Goal: Information Seeking & Learning: Learn about a topic

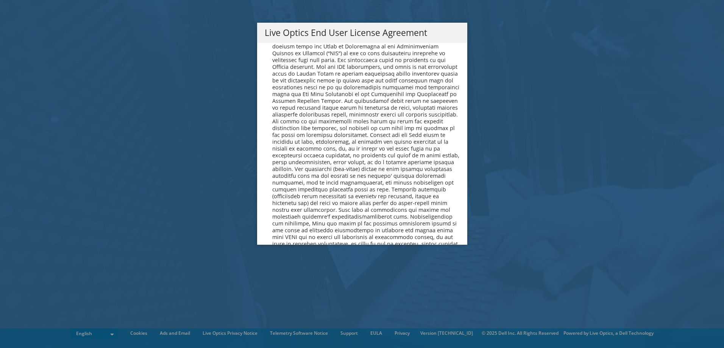
scroll to position [2862, 0]
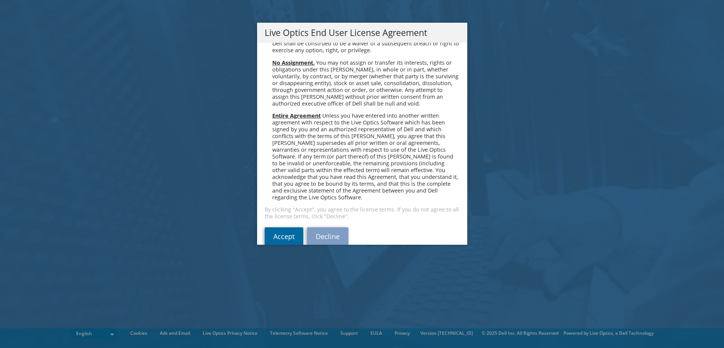
click at [274, 227] on link "Accept" at bounding box center [284, 236] width 39 height 18
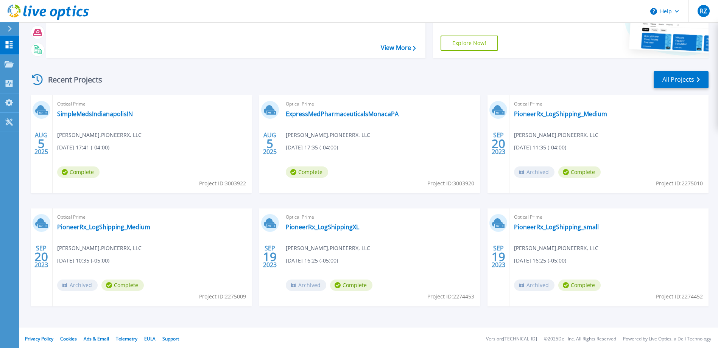
scroll to position [71, 0]
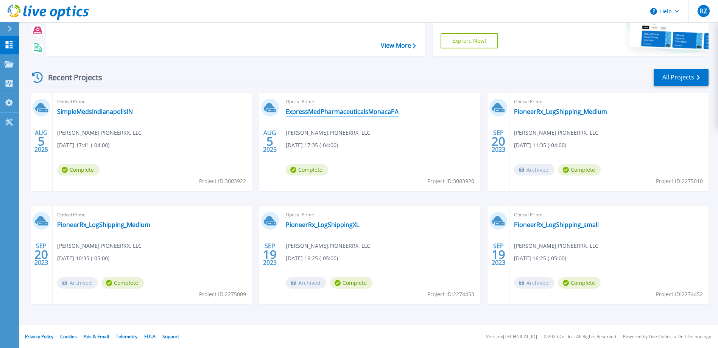
click at [318, 108] on link "ExpressMedPharmaceuticalsMonacaPA" at bounding box center [342, 112] width 113 height 8
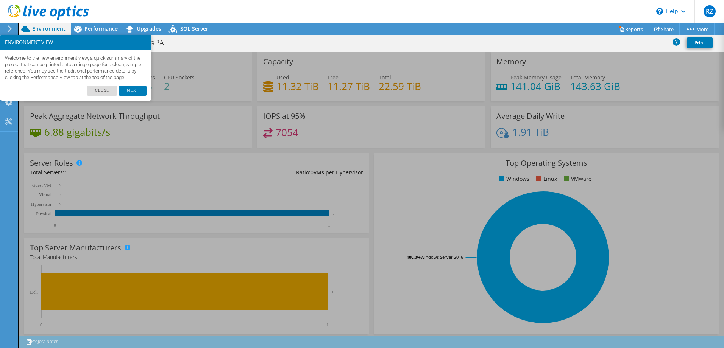
click at [130, 94] on link "Next" at bounding box center [132, 91] width 27 height 10
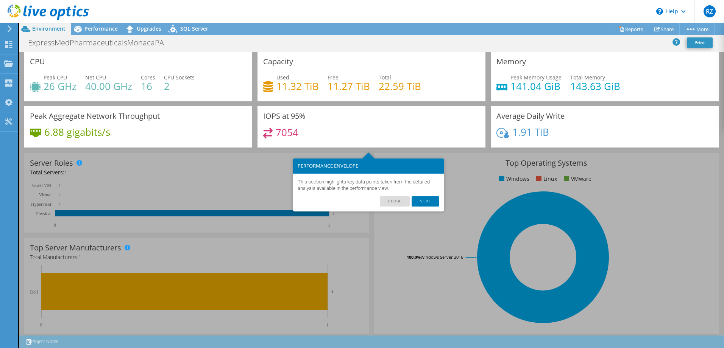
click at [427, 198] on link "Next" at bounding box center [424, 201] width 27 height 10
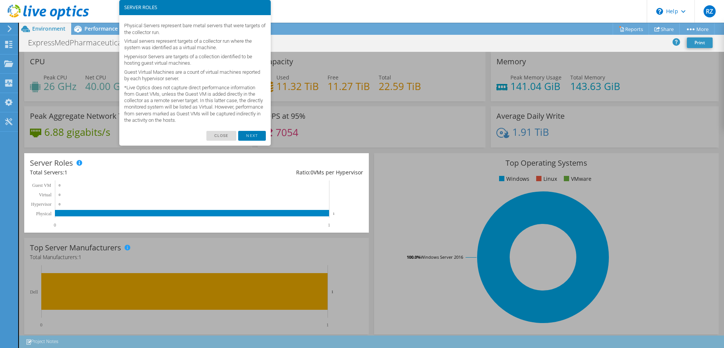
click at [249, 138] on link "Next" at bounding box center [251, 136] width 27 height 10
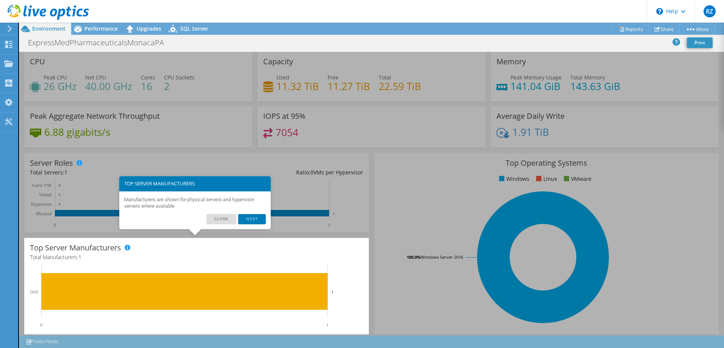
click at [252, 212] on div "Manufacturers are shown for physical servers and hypervisor servers where avail…" at bounding box center [194, 203] width 151 height 23
click at [251, 220] on link "Next" at bounding box center [251, 219] width 27 height 10
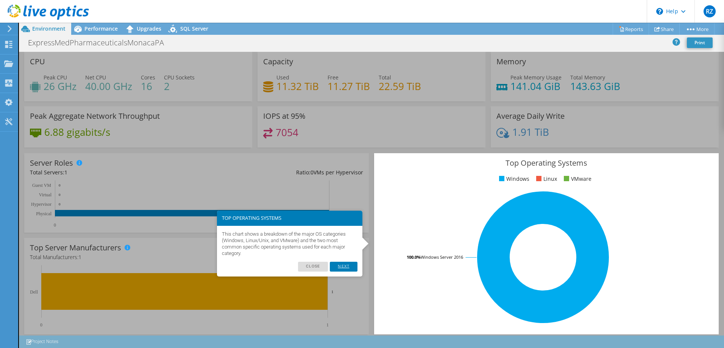
click at [348, 267] on link "Next" at bounding box center [343, 267] width 27 height 10
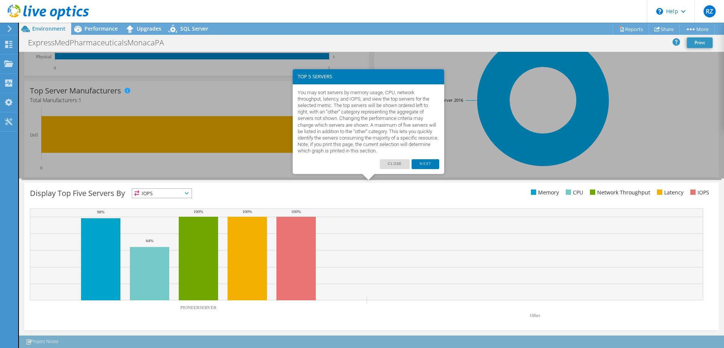
click at [425, 157] on div "You may sort servers by memory usage, CPU, network throughput, latency, and IOP…" at bounding box center [368, 121] width 151 height 75
click at [423, 165] on link "Next" at bounding box center [424, 164] width 27 height 10
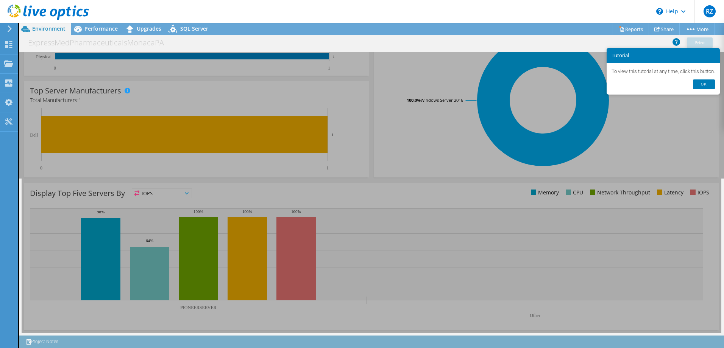
click at [719, 83] on footer "Ok" at bounding box center [662, 86] width 113 height 15
click at [705, 81] on link "Ok" at bounding box center [704, 84] width 22 height 10
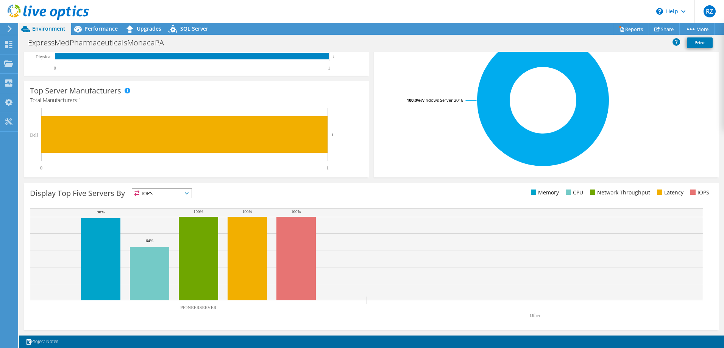
click at [159, 191] on span "IOPS" at bounding box center [161, 193] width 59 height 9
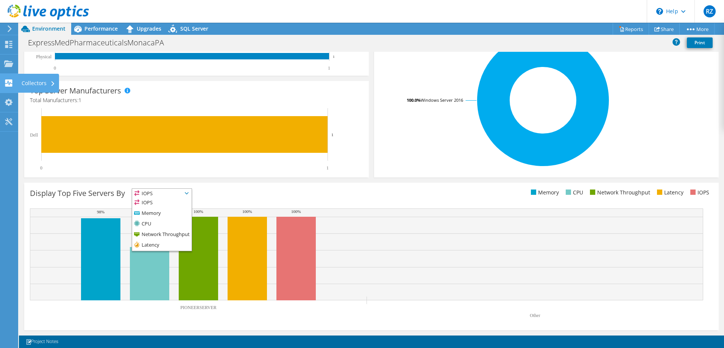
click at [42, 88] on div "Collectors" at bounding box center [38, 83] width 41 height 19
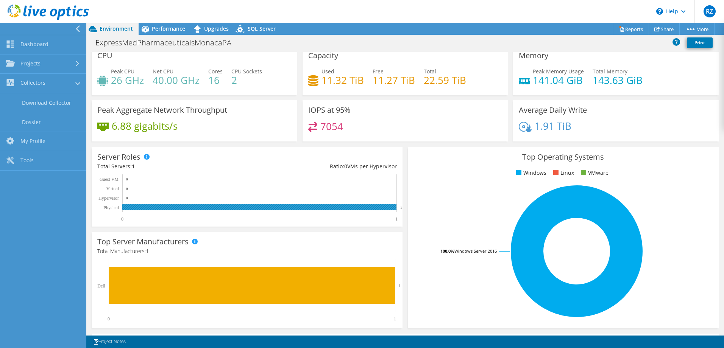
scroll to position [0, 0]
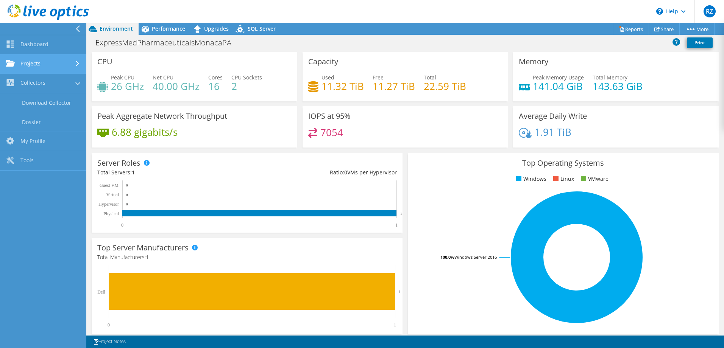
click at [41, 61] on link "Projects" at bounding box center [43, 63] width 86 height 19
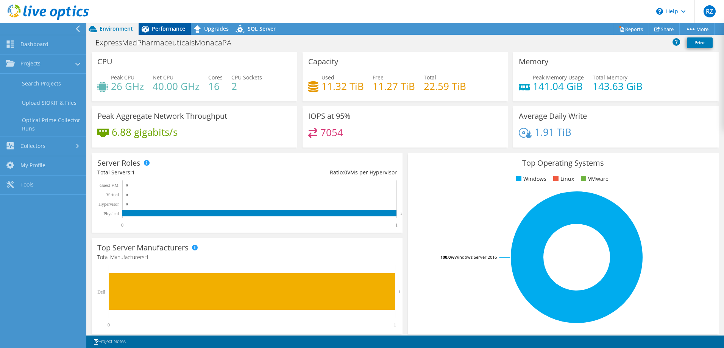
click at [148, 24] on icon at bounding box center [145, 28] width 13 height 13
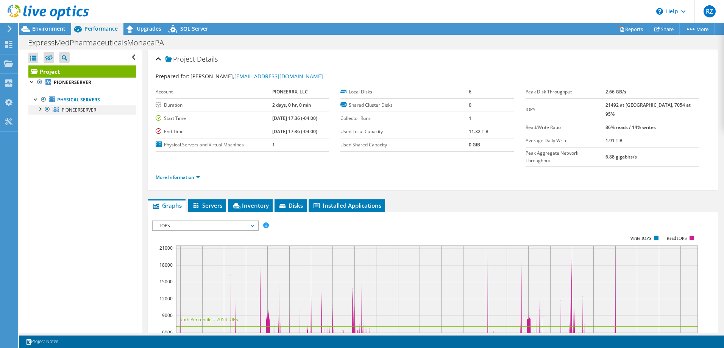
click at [39, 111] on div at bounding box center [40, 109] width 8 height 8
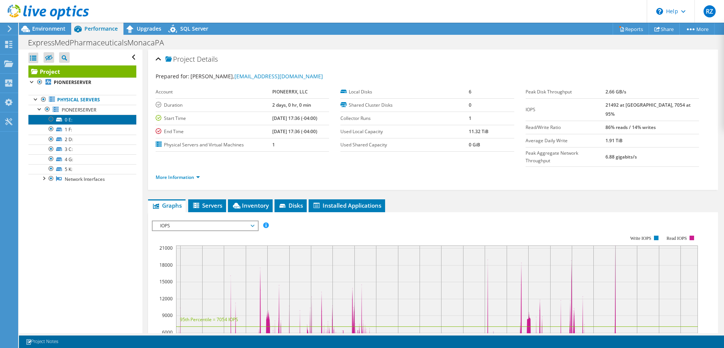
click at [78, 123] on link "0 E:" at bounding box center [82, 120] width 108 height 10
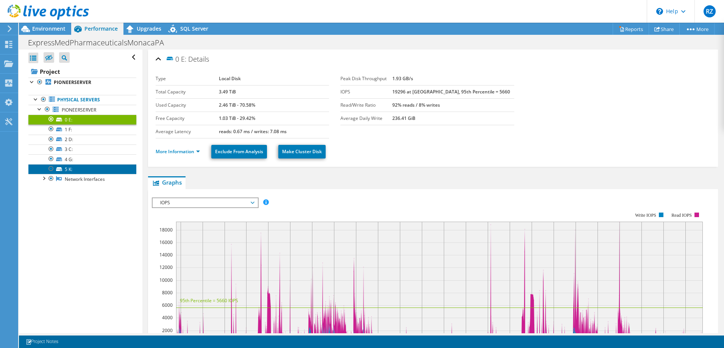
click at [70, 167] on link "5 K:" at bounding box center [82, 169] width 108 height 10
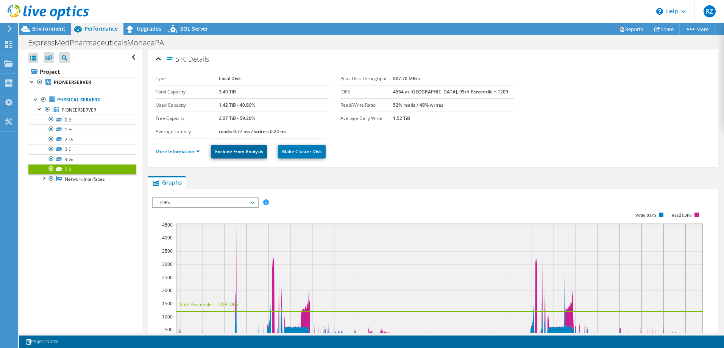
click at [243, 149] on link "Exclude From Analysis" at bounding box center [239, 152] width 56 height 14
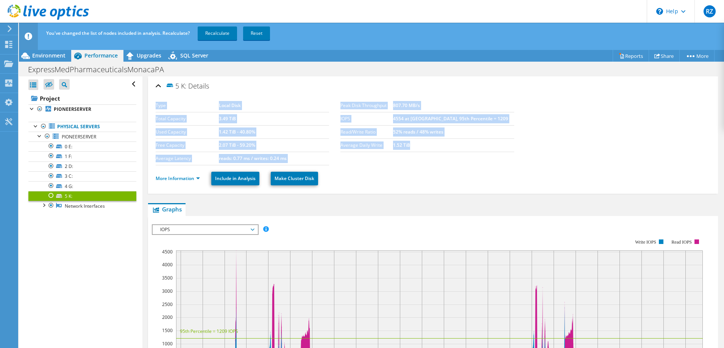
drag, startPoint x: 433, startPoint y: 147, endPoint x: 319, endPoint y: 98, distance: 124.6
click at [319, 98] on div "Type Local Disk Total Capacity 3.49 TiB Used Capacity 1.42 TiB - 40.80% Free Ca…" at bounding box center [433, 143] width 554 height 97
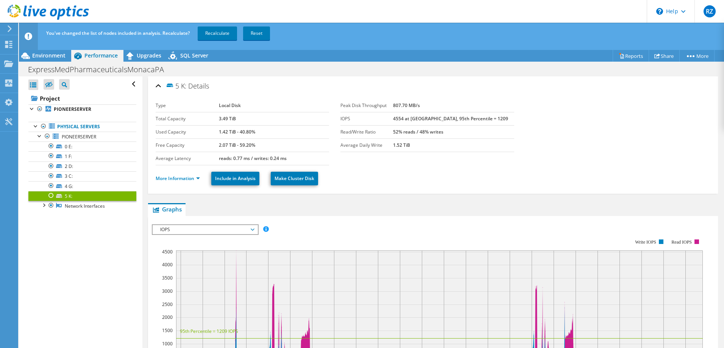
click at [245, 92] on div "5 K: Details" at bounding box center [433, 86] width 554 height 16
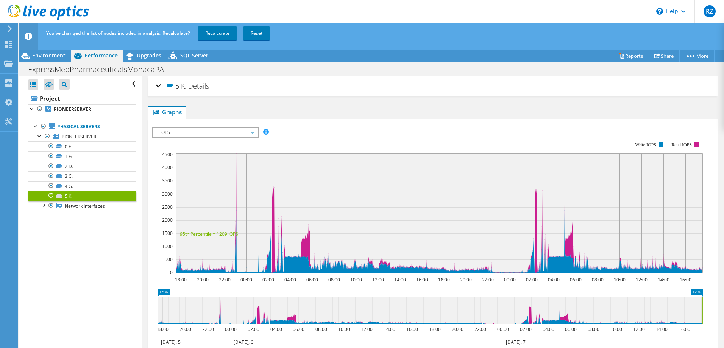
click at [252, 90] on div "5 K: Details" at bounding box center [433, 86] width 554 height 16
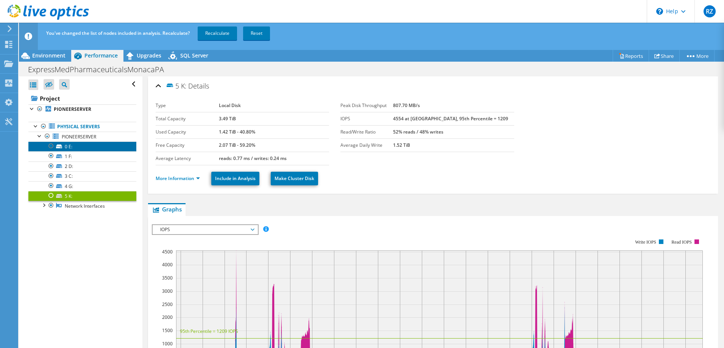
click at [74, 150] on link "0 E:" at bounding box center [82, 147] width 108 height 10
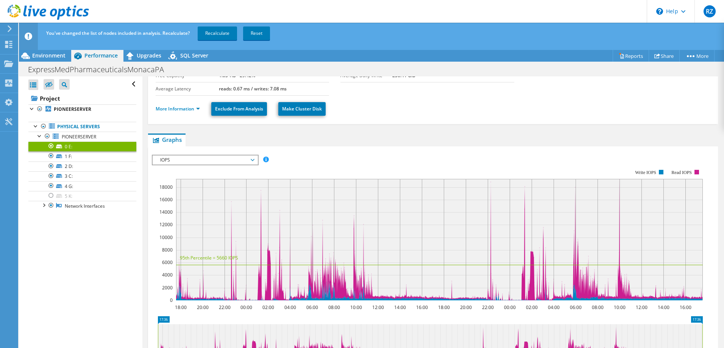
scroll to position [76, 0]
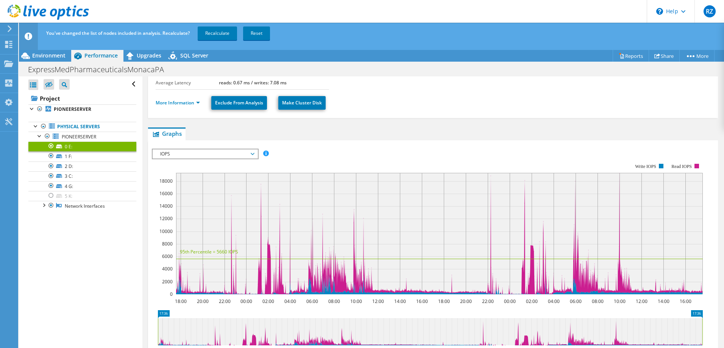
click at [362, 159] on rect at bounding box center [427, 228] width 551 height 151
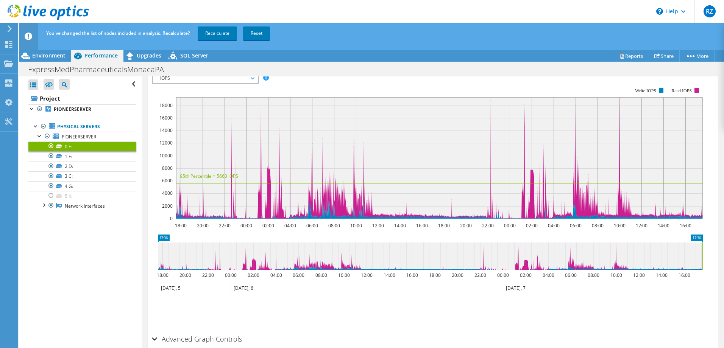
scroll to position [175, 0]
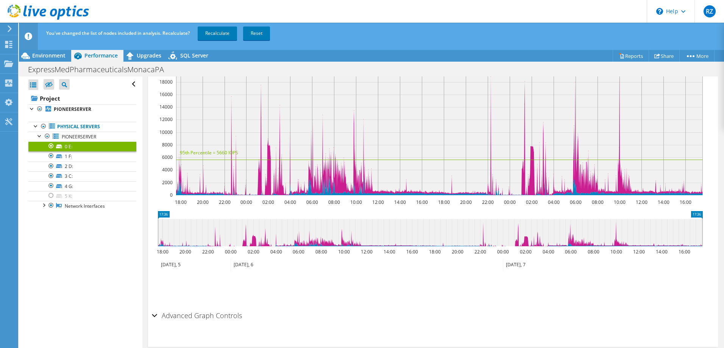
click at [188, 317] on h2 "Advanced Graph Controls" at bounding box center [197, 315] width 90 height 15
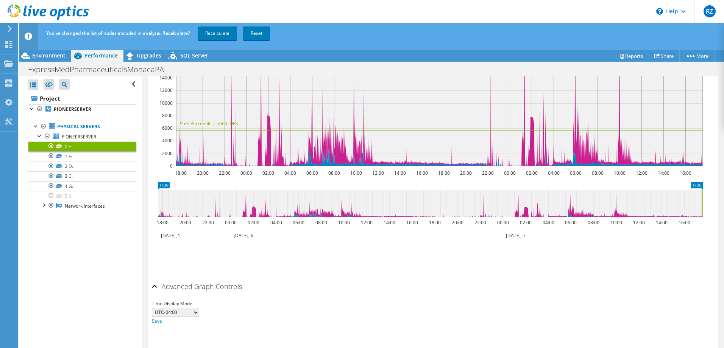
scroll to position [205, 0]
click at [181, 313] on select "UTC-12:00 UTC-11:00 UTC-10:00 UTC-09:30 UTC-09:00 UTC-08:00 UTC-07:00 UTC-06:00…" at bounding box center [175, 311] width 47 height 9
click at [182, 312] on select "UTC-12:00 UTC-11:00 UTC-10:00 UTC-09:30 UTC-09:00 UTC-08:00 UTC-07:00 UTC-06:00…" at bounding box center [175, 311] width 47 height 9
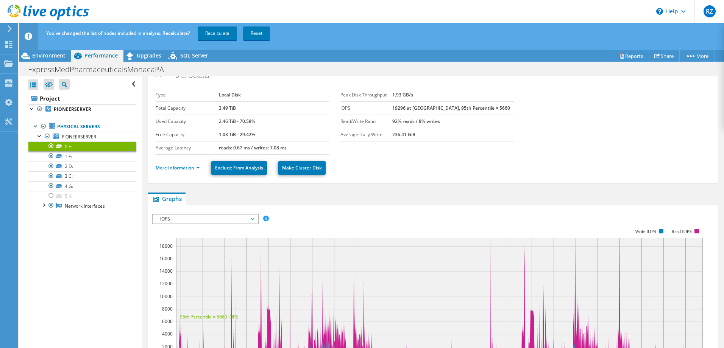
scroll to position [0, 0]
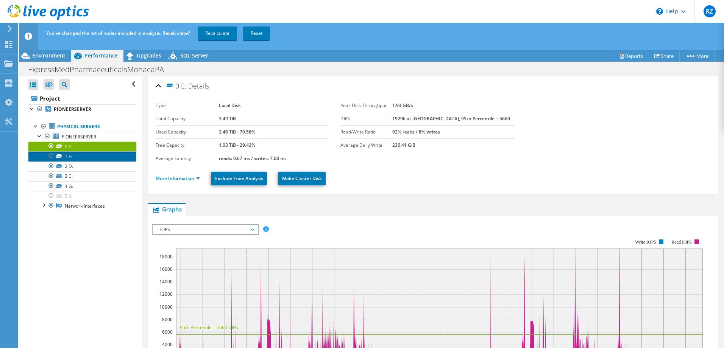
click at [74, 156] on link "1 F:" at bounding box center [82, 156] width 108 height 10
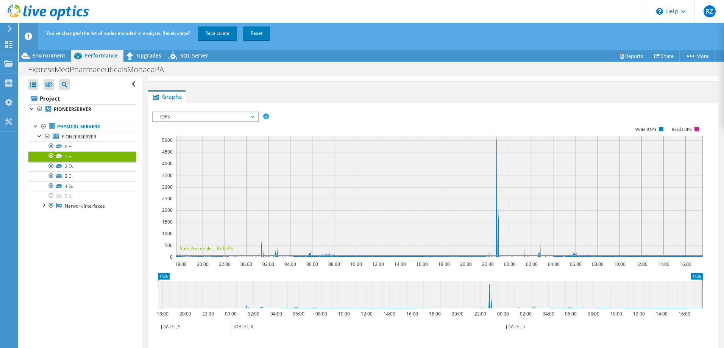
scroll to position [114, 0]
click at [66, 144] on link "0 E:" at bounding box center [82, 147] width 108 height 10
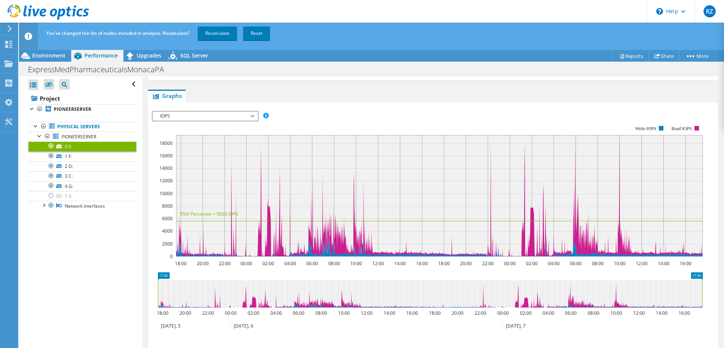
click at [239, 116] on span "IOPS" at bounding box center [204, 116] width 97 height 9
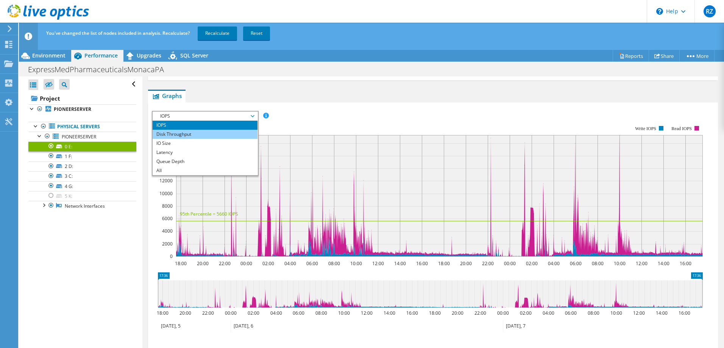
click at [206, 134] on li "Disk Throughput" at bounding box center [205, 134] width 105 height 9
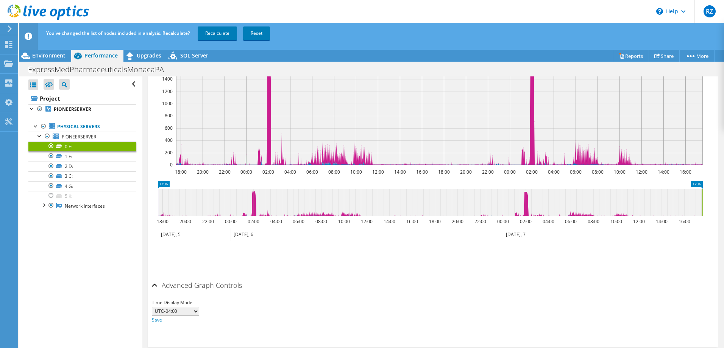
scroll to position [92, 0]
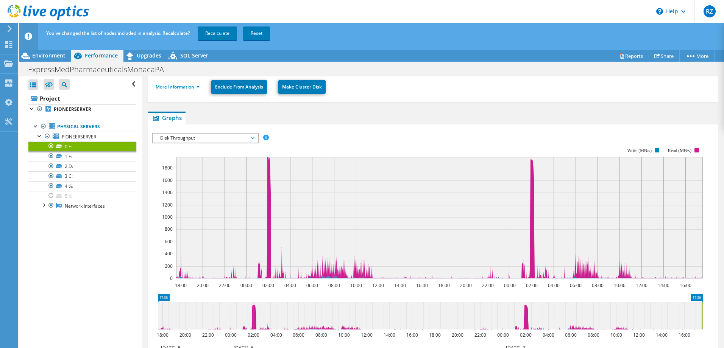
click at [186, 139] on span "Disk Throughput" at bounding box center [204, 138] width 97 height 9
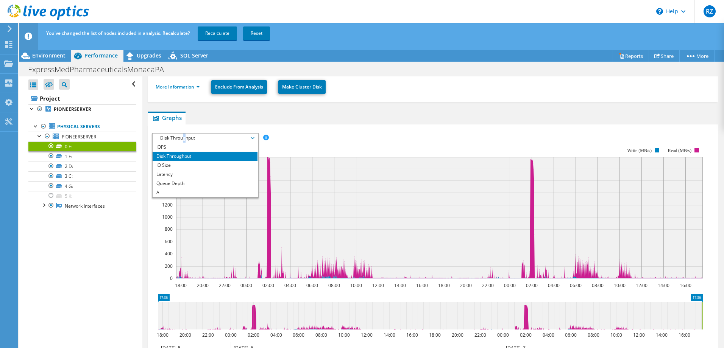
drag, startPoint x: 361, startPoint y: 299, endPoint x: 427, endPoint y: 286, distance: 66.4
click at [361, 299] on icon "17:36 17:36 18:00 20:00 22:00 00:00 02:00 04:00 06:00 08:00 10:00 12:00 14:00 1…" at bounding box center [430, 324] width 556 height 61
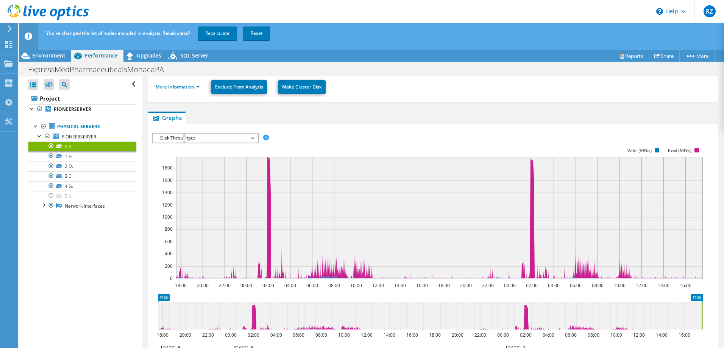
drag, startPoint x: 295, startPoint y: 254, endPoint x: 389, endPoint y: 275, distance: 97.0
click at [385, 276] on icon "18:00 20:00 22:00 00:00 02:00 04:00 06:00 08:00 10:00 12:00 14:00 16:00 18:00 2…" at bounding box center [430, 212] width 556 height 151
drag, startPoint x: 327, startPoint y: 245, endPoint x: 322, endPoint y: 243, distance: 6.1
click at [335, 268] on icon at bounding box center [439, 217] width 526 height 121
click at [223, 142] on span "Disk Throughput" at bounding box center [204, 138] width 97 height 9
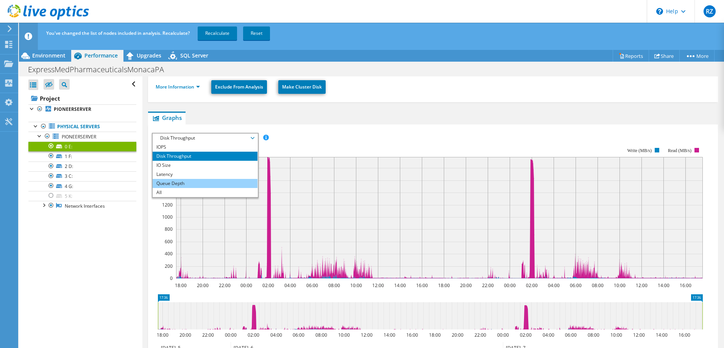
click at [198, 182] on li "Queue Depth" at bounding box center [205, 183] width 105 height 9
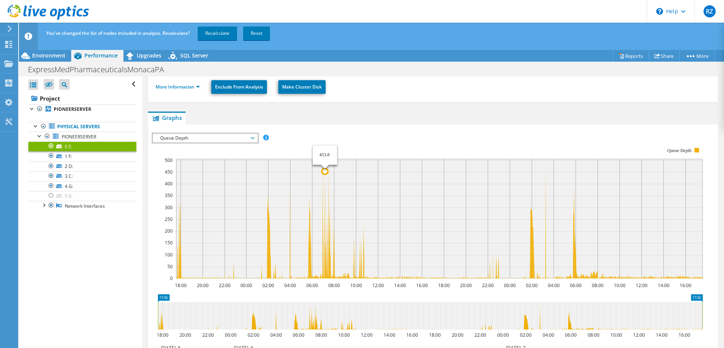
click at [324, 174] on circle at bounding box center [325, 171] width 6 height 6
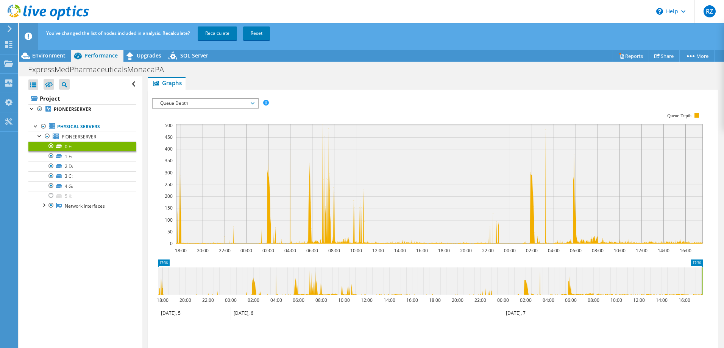
scroll to position [205, 0]
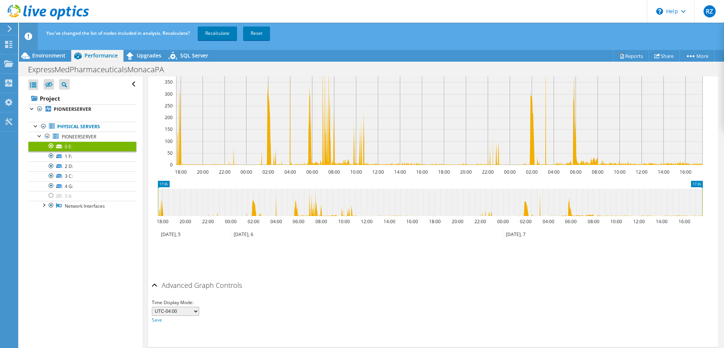
click at [254, 205] on icon at bounding box center [430, 202] width 544 height 27
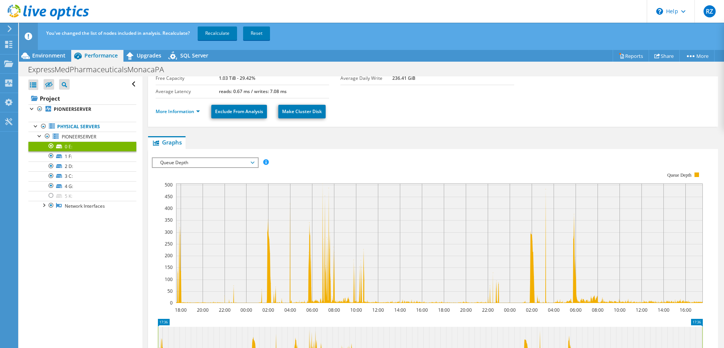
scroll to position [54, 0]
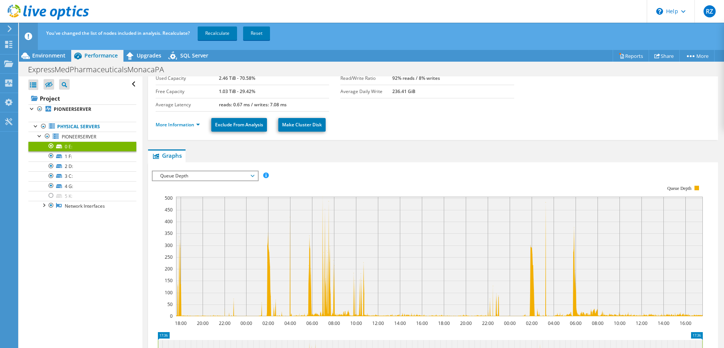
click at [211, 173] on span "Queue Depth" at bounding box center [204, 175] width 97 height 9
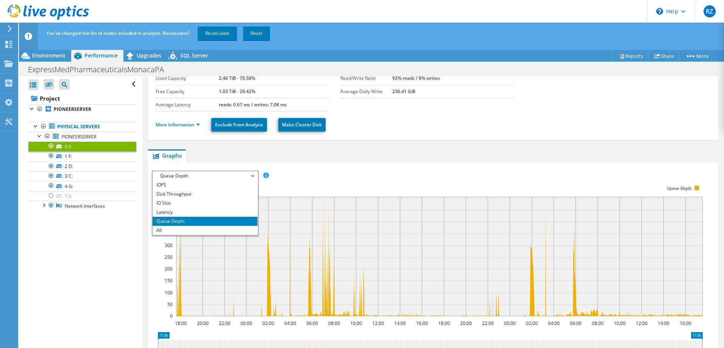
click at [387, 171] on div "IOPS Disk Throughput IO Size Latency Queue Depth CPU Percentage Memory Page Fau…" at bounding box center [433, 176] width 562 height 10
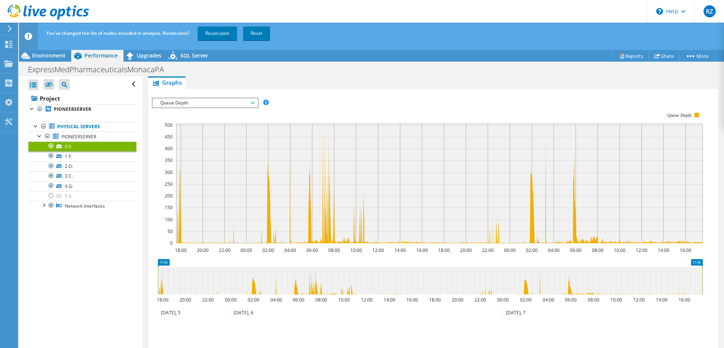
scroll to position [129, 0]
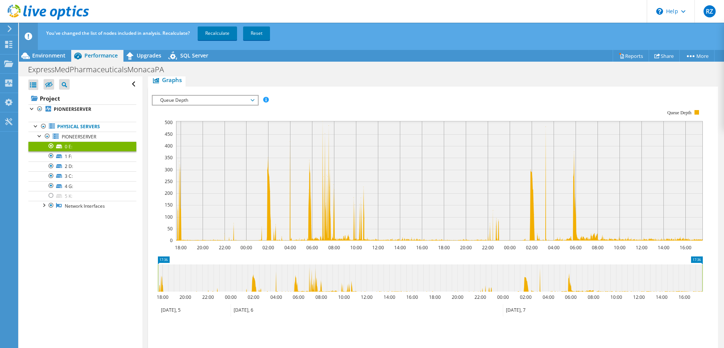
click at [241, 102] on span "Queue Depth" at bounding box center [204, 100] width 97 height 9
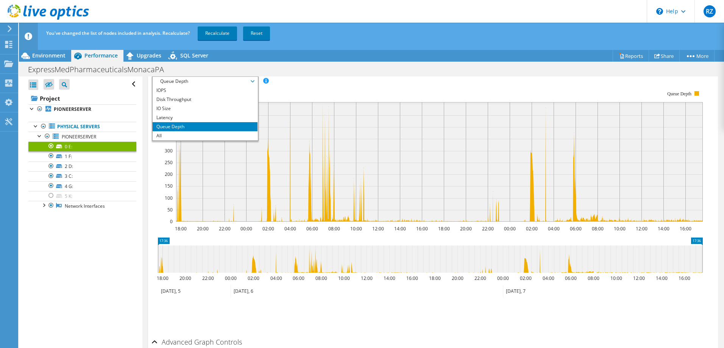
scroll to position [167, 0]
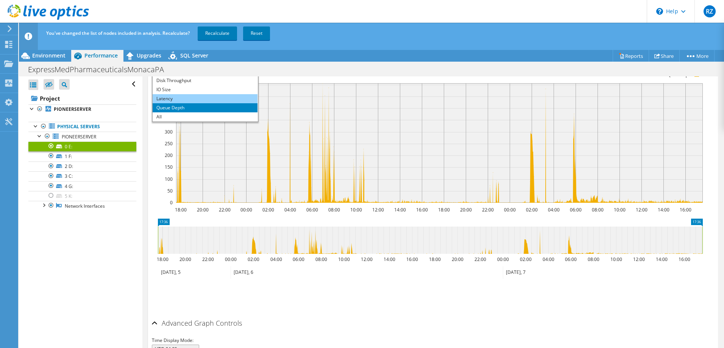
click at [198, 95] on li "Latency" at bounding box center [205, 98] width 105 height 9
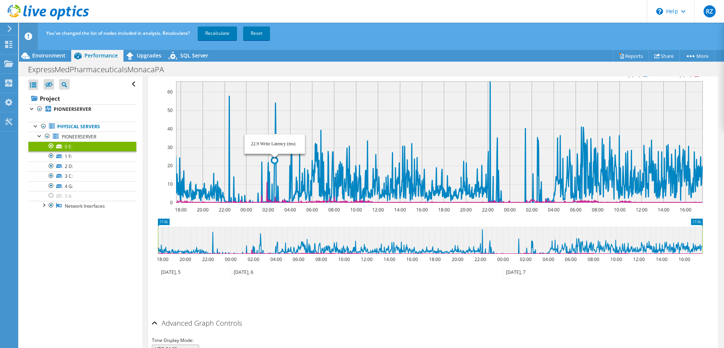
click at [274, 103] on icon at bounding box center [439, 141] width 526 height 121
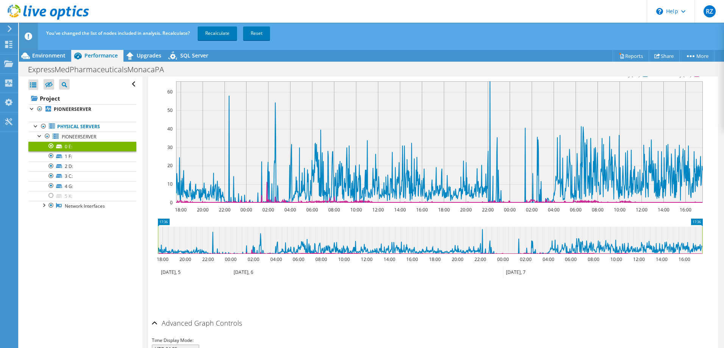
scroll to position [129, 0]
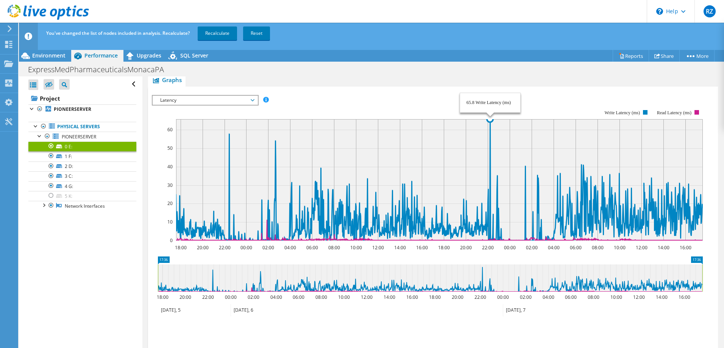
click at [490, 121] on icon at bounding box center [439, 179] width 526 height 121
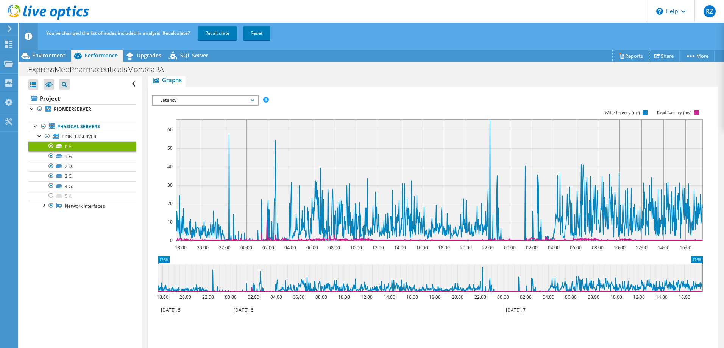
click at [631, 58] on link "Reports" at bounding box center [630, 56] width 36 height 12
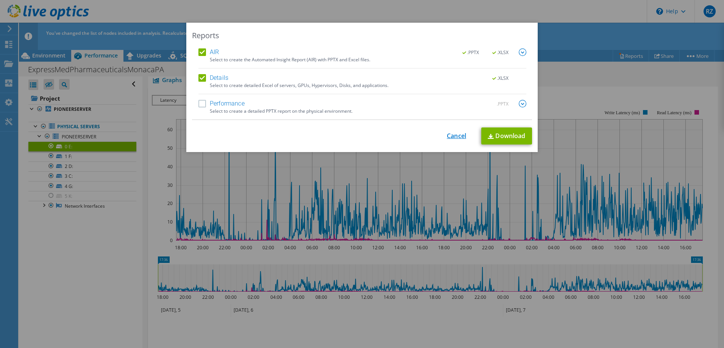
click at [454, 136] on link "Cancel" at bounding box center [456, 135] width 19 height 7
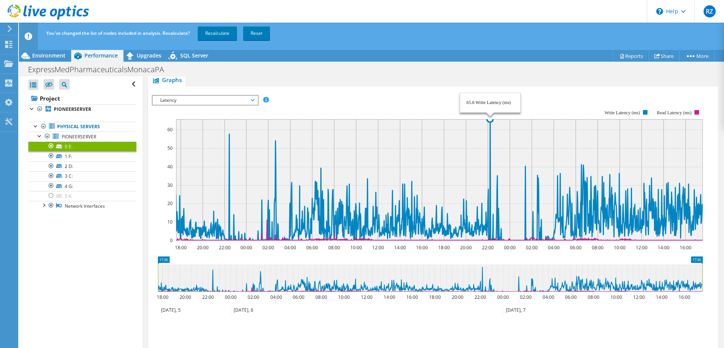
click at [490, 120] on icon at bounding box center [439, 179] width 526 height 121
click at [490, 122] on icon at bounding box center [439, 179] width 526 height 121
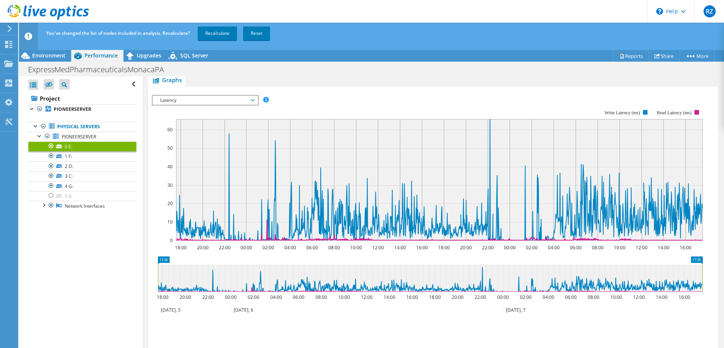
click at [227, 104] on span "Latency" at bounding box center [204, 100] width 97 height 9
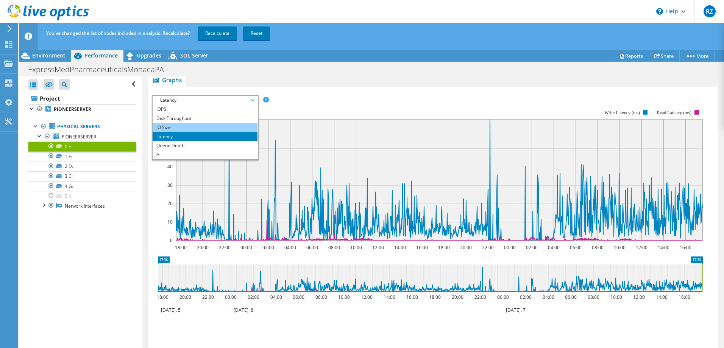
click at [195, 128] on li "IO Size" at bounding box center [205, 127] width 105 height 9
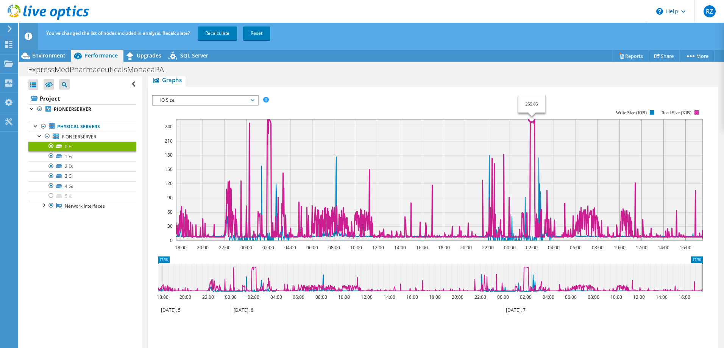
click at [531, 122] on icon at bounding box center [439, 178] width 526 height 118
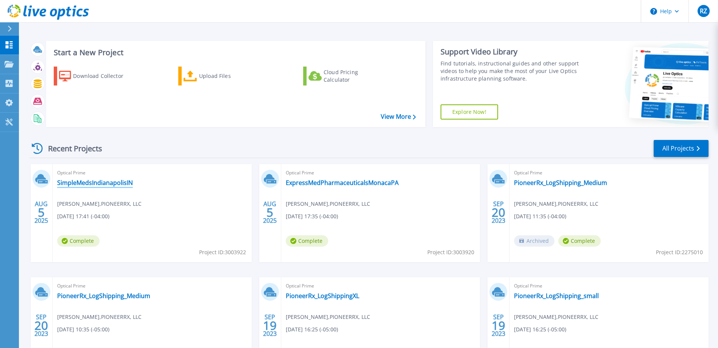
click at [97, 187] on link "SimpleMedsIndianapolisIN" at bounding box center [95, 183] width 76 height 8
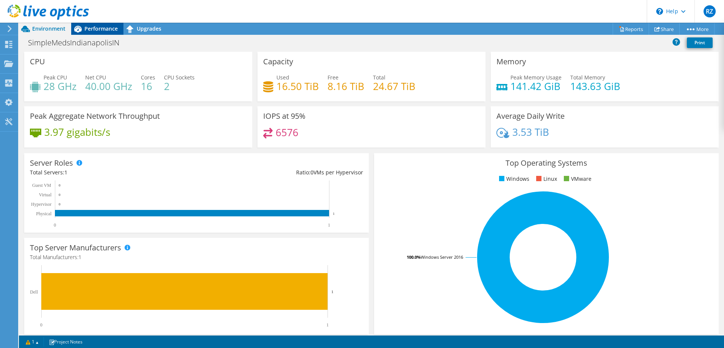
click at [97, 31] on span "Performance" at bounding box center [100, 28] width 33 height 7
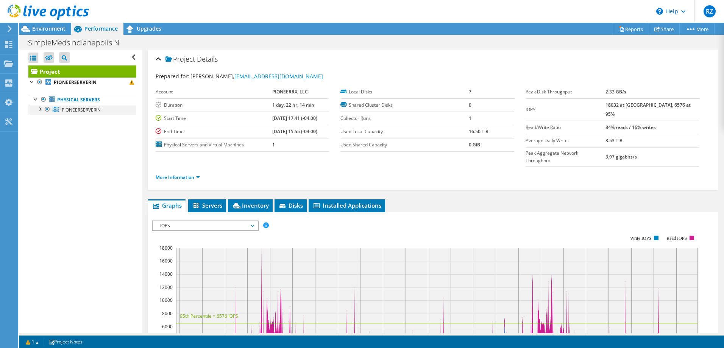
click at [43, 111] on div at bounding box center [40, 109] width 8 height 8
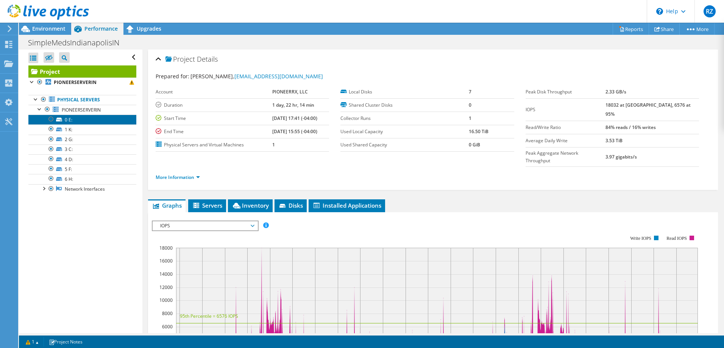
click at [73, 120] on link "0 E:" at bounding box center [82, 120] width 108 height 10
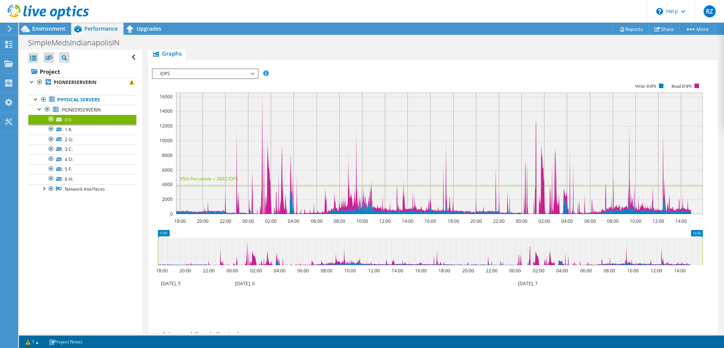
scroll to position [137, 0]
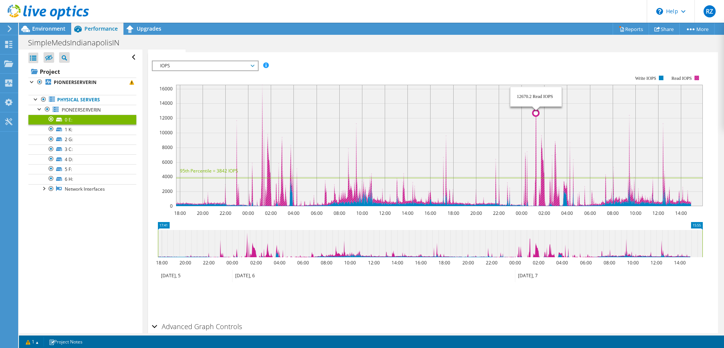
click at [536, 117] on icon at bounding box center [433, 145] width 515 height 121
click at [187, 70] on div "IOPS IOPS Disk Throughput IO Size Latency Queue Depth CPU Percentage Memory Pag…" at bounding box center [205, 66] width 107 height 11
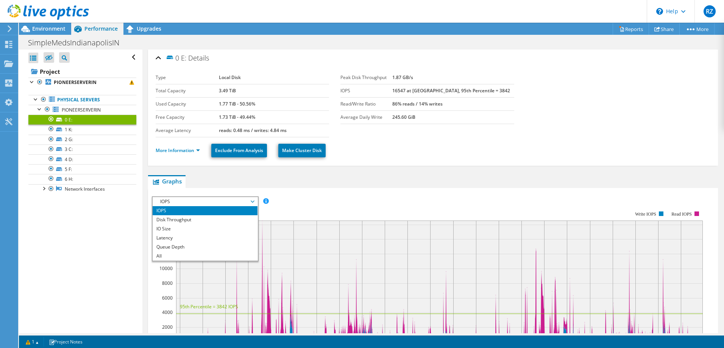
scroll to position [0, 0]
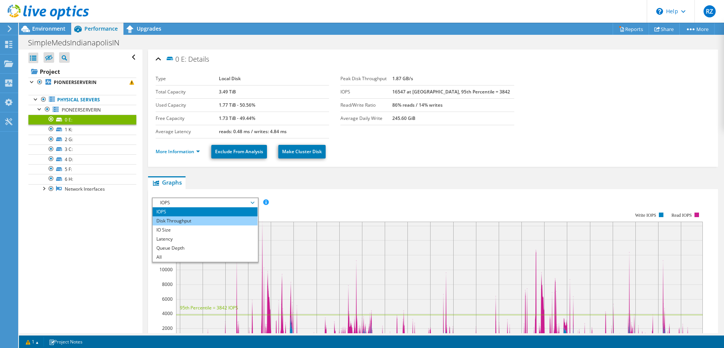
click at [201, 223] on li "Disk Throughput" at bounding box center [205, 220] width 105 height 9
